Goal: Navigation & Orientation: Go to known website

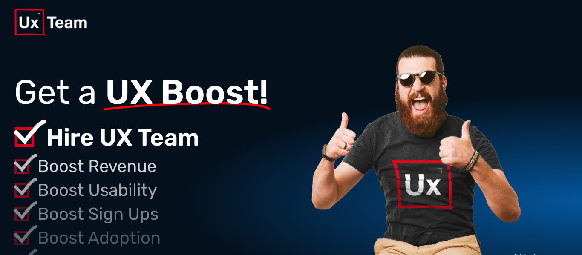
click at [1, 22] on div at bounding box center [291, 22] width 582 height 44
